Goal: Information Seeking & Learning: Learn about a topic

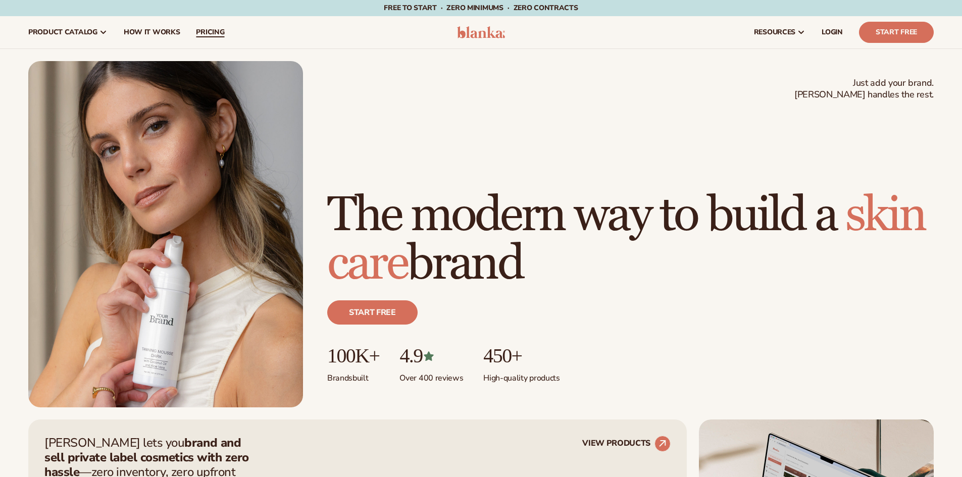
click at [200, 39] on link "pricing" at bounding box center [210, 32] width 44 height 32
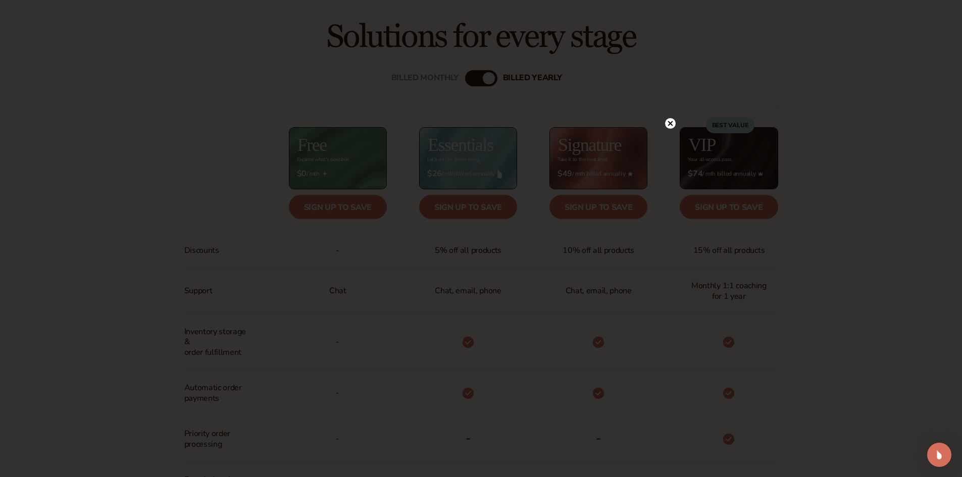
scroll to position [455, 0]
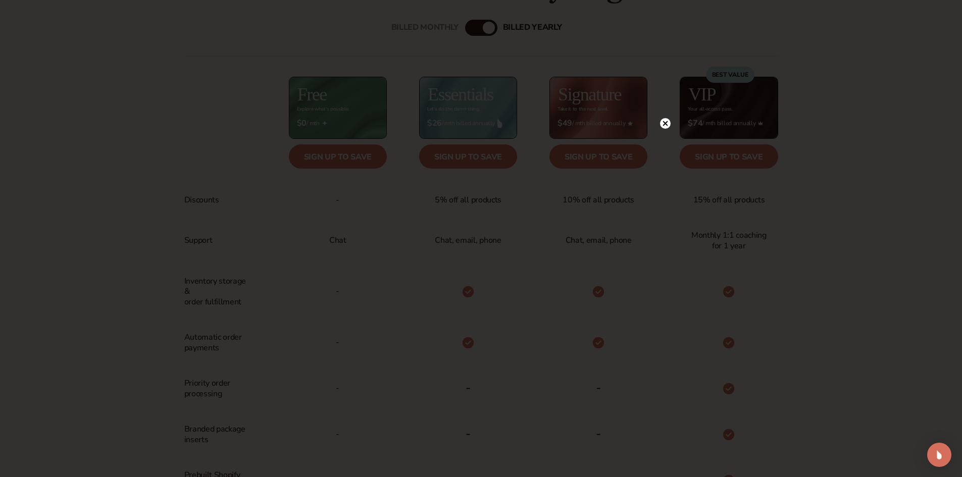
click at [668, 123] on circle at bounding box center [665, 123] width 11 height 11
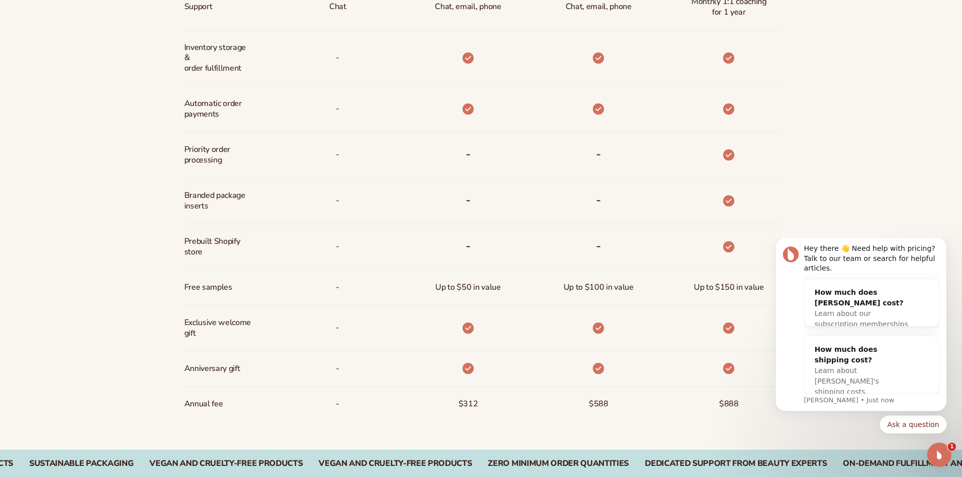
scroll to position [758, 0]
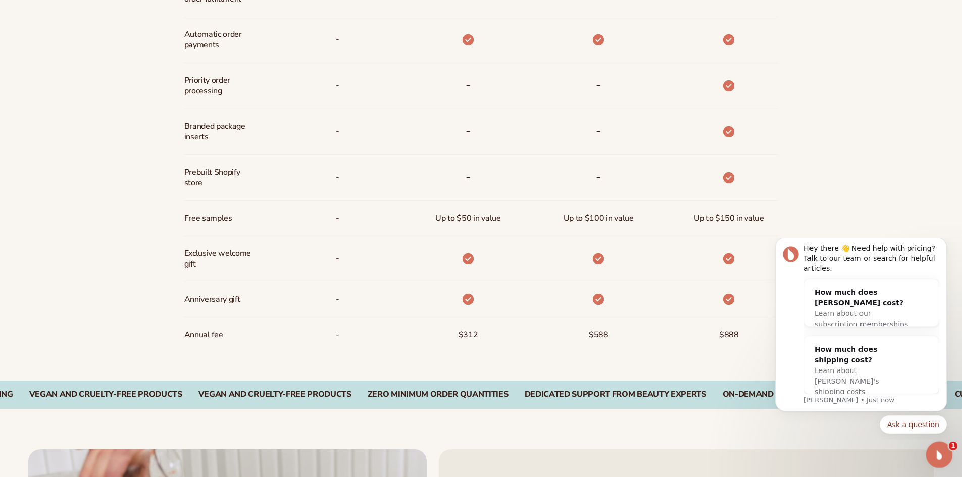
click at [945, 447] on div "Open Intercom Messenger" at bounding box center [938, 453] width 33 height 33
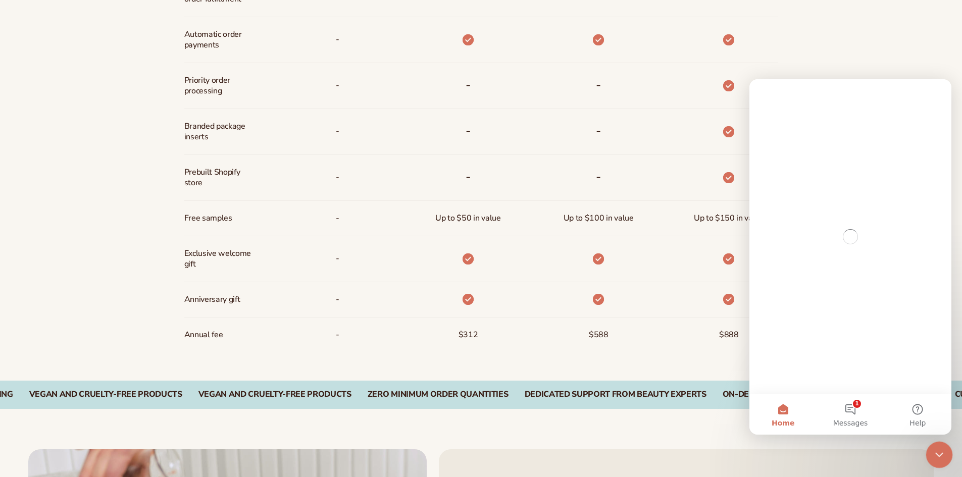
scroll to position [0, 0]
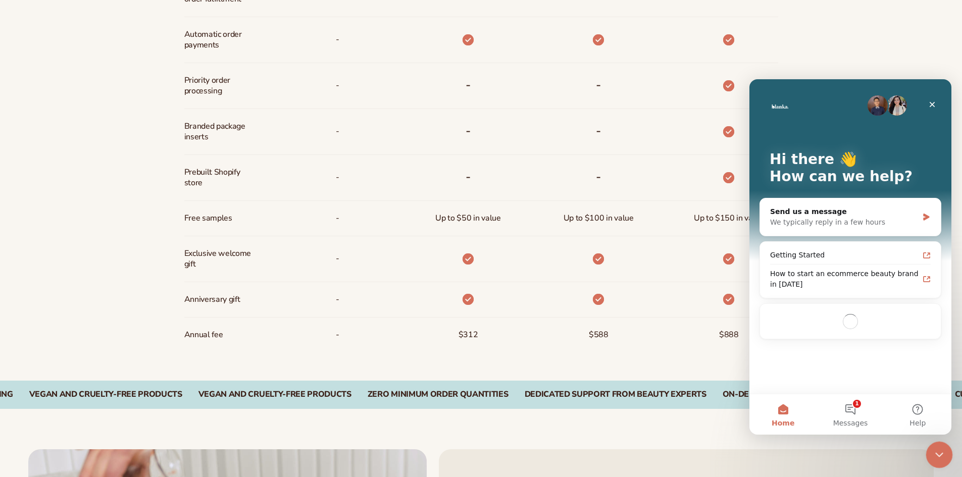
click at [944, 447] on div "Close Intercom Messenger" at bounding box center [938, 454] width 24 height 24
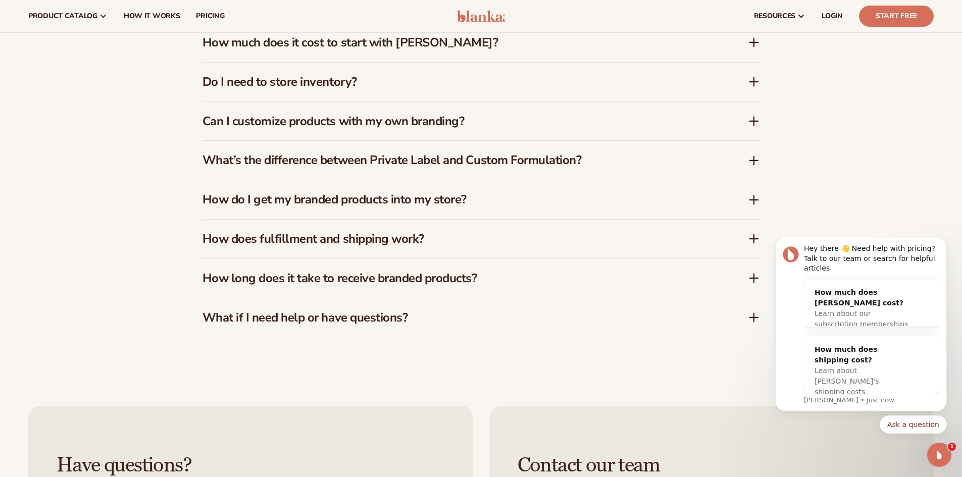
scroll to position [1667, 0]
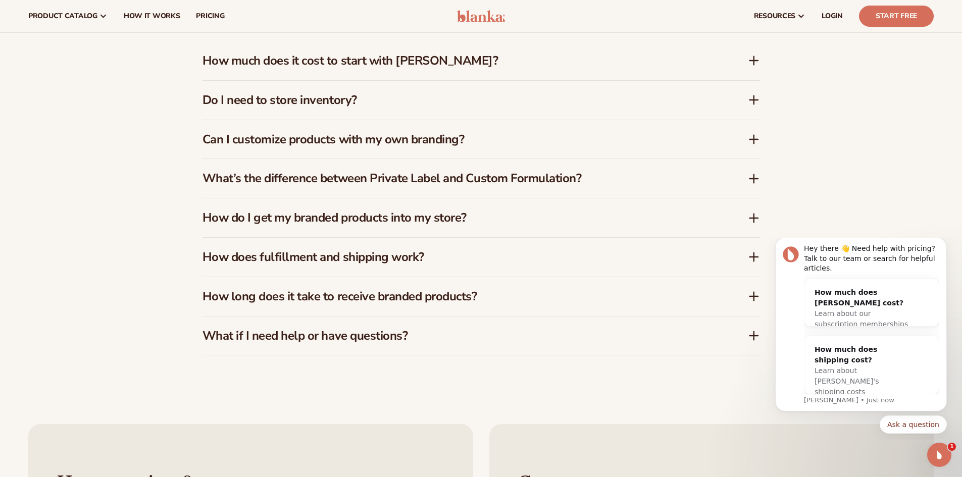
click at [759, 100] on icon at bounding box center [754, 100] width 12 height 12
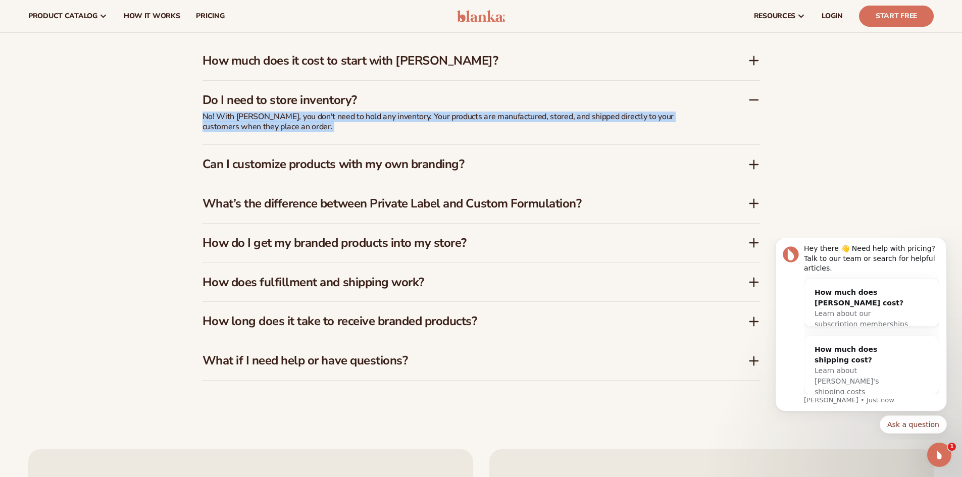
click at [757, 100] on icon at bounding box center [754, 100] width 8 height 0
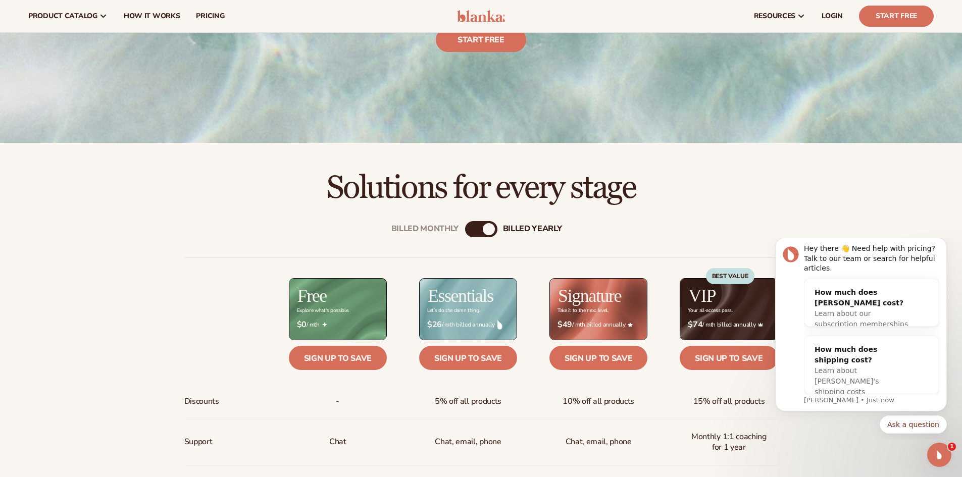
scroll to position [253, 0]
click at [885, 10] on link "Start Free" at bounding box center [896, 16] width 75 height 21
